Goal: Task Accomplishment & Management: Manage account settings

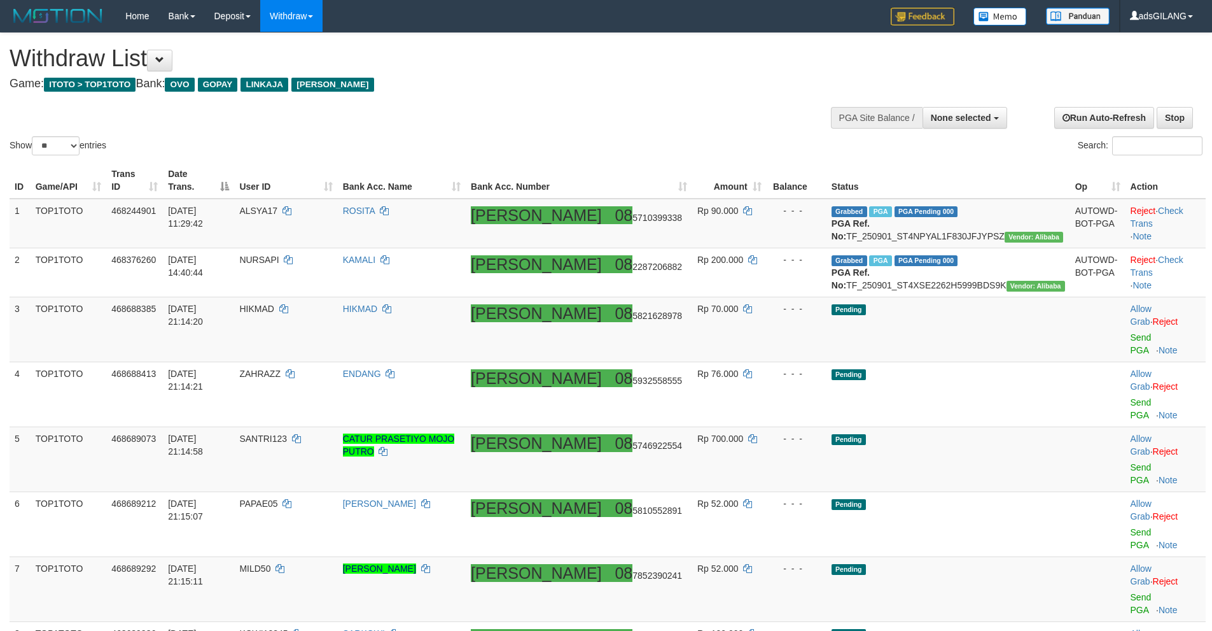
select select
select select "**"
click at [1139, 76] on link "Log Out" at bounding box center [1151, 72] width 101 height 17
